Goal: Transaction & Acquisition: Obtain resource

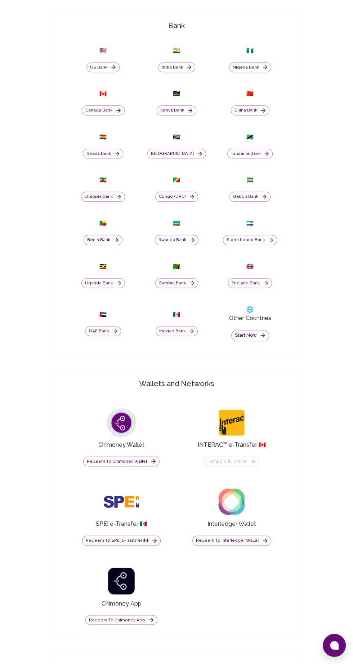
scroll to position [379, 0]
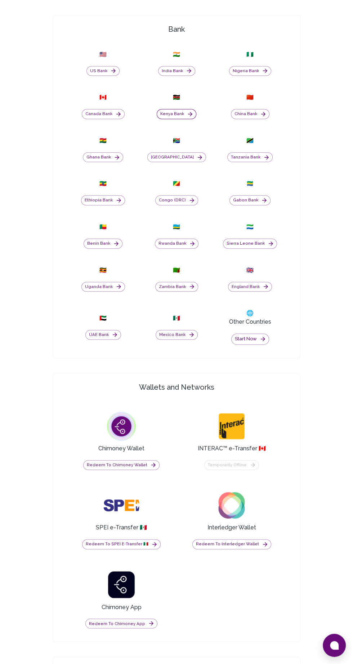
click at [172, 119] on button "Kenya Bank" at bounding box center [177, 114] width 40 height 10
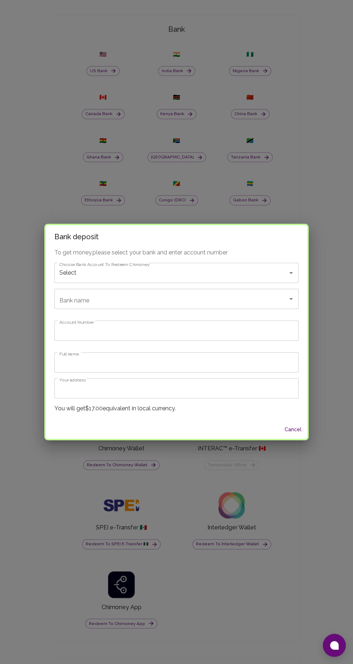
click at [243, 300] on input "Bank name" at bounding box center [167, 299] width 218 height 14
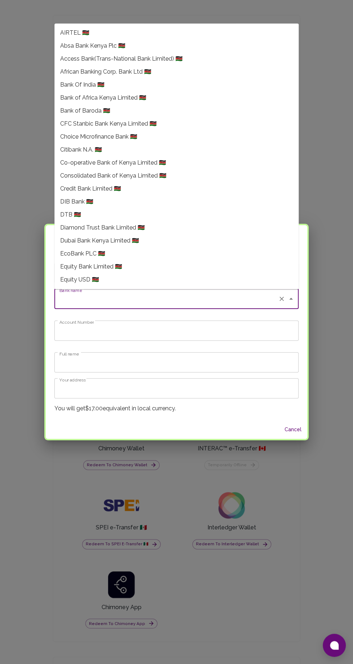
click at [114, 26] on li "AIRTEL 🇰🇪" at bounding box center [176, 32] width 245 height 13
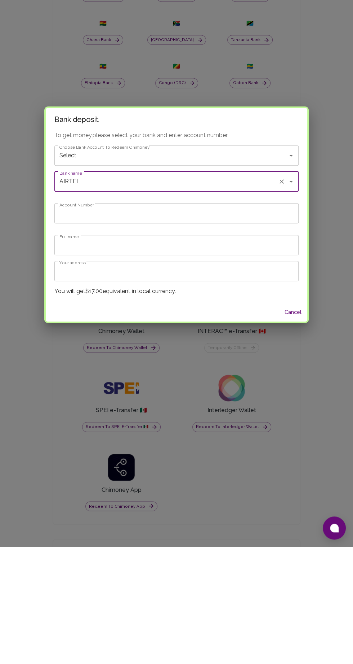
click at [225, 295] on input "AIRTEL" at bounding box center [167, 299] width 218 height 14
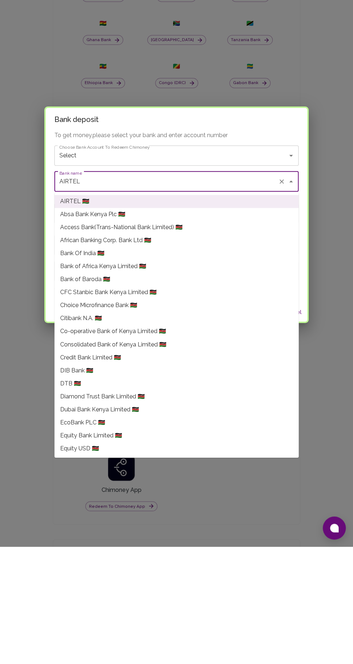
click at [126, 330] on li "Absa Bank Kenya Plc 🇰🇪" at bounding box center [176, 331] width 245 height 13
type input "Absa Bank Kenya Plc"
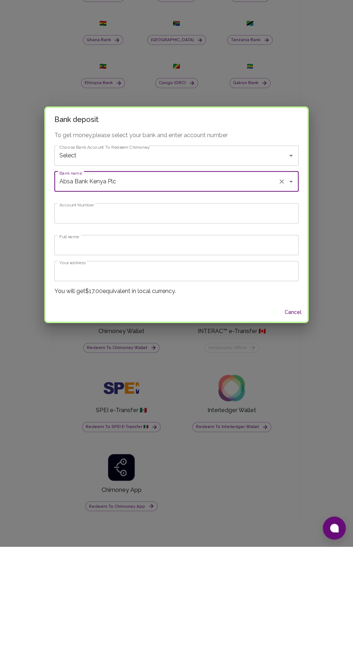
click at [198, 329] on input "Account Number" at bounding box center [176, 330] width 245 height 20
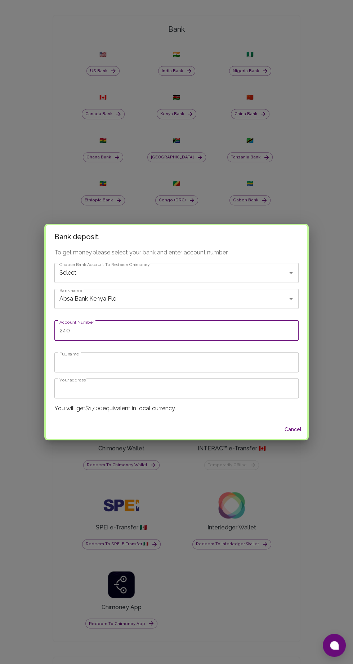
click at [195, 330] on input "240" at bounding box center [176, 330] width 245 height 20
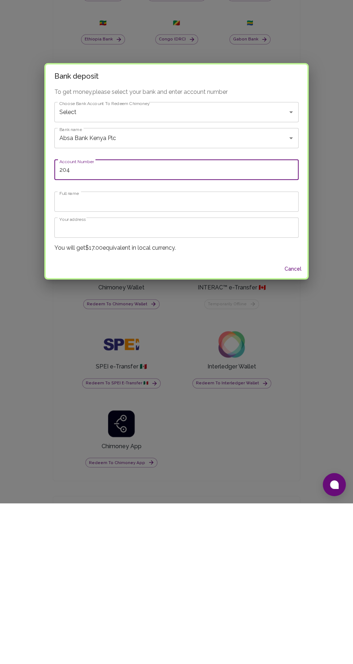
scroll to position [379, 0]
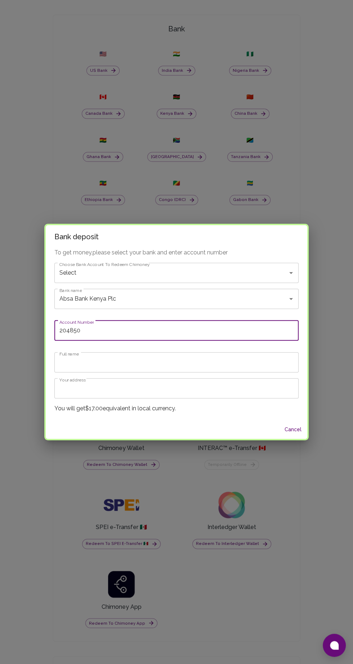
click at [183, 329] on input "204850" at bounding box center [176, 330] width 245 height 20
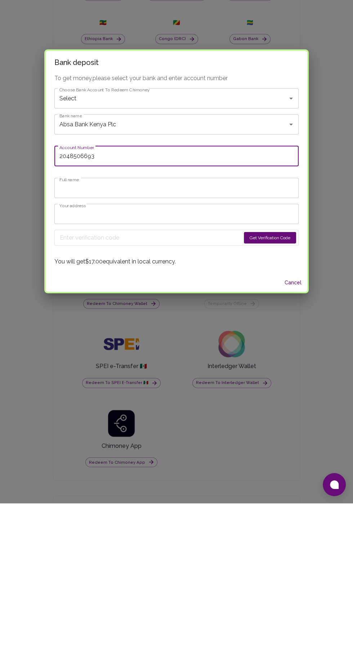
type input "2048506693"
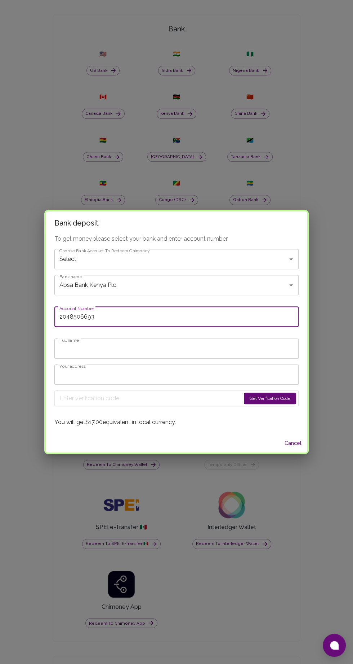
click at [192, 347] on input "Full name" at bounding box center [176, 348] width 245 height 20
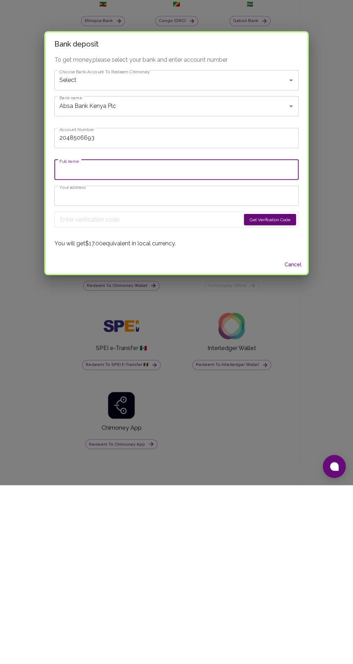
type input "[PERSON_NAME]"
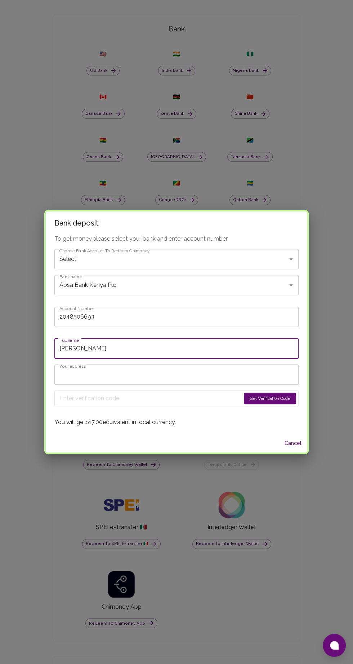
click at [188, 375] on input "Your address" at bounding box center [176, 374] width 245 height 20
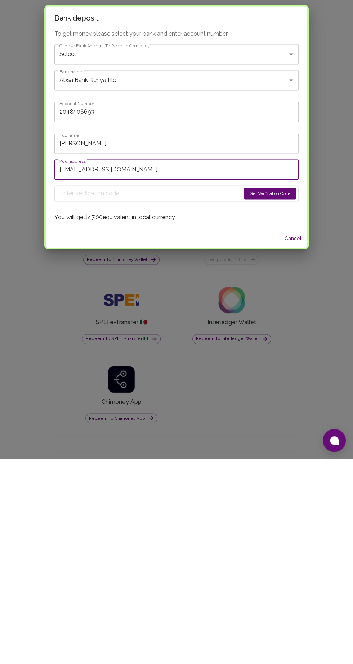
type input "[EMAIL_ADDRESS][DOMAIN_NAME]"
click at [275, 396] on button "Get Verification Code" at bounding box center [270, 398] width 52 height 12
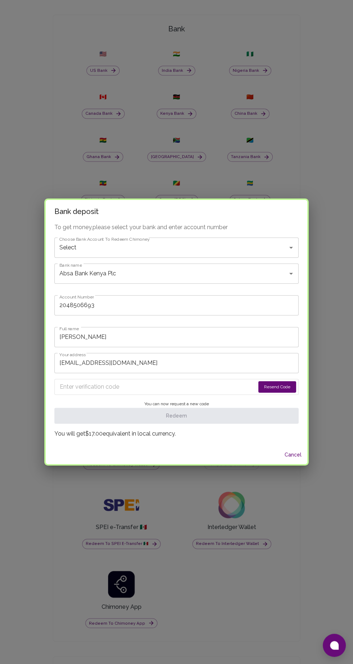
click at [163, 386] on input "Enter verification code" at bounding box center [157, 387] width 195 height 12
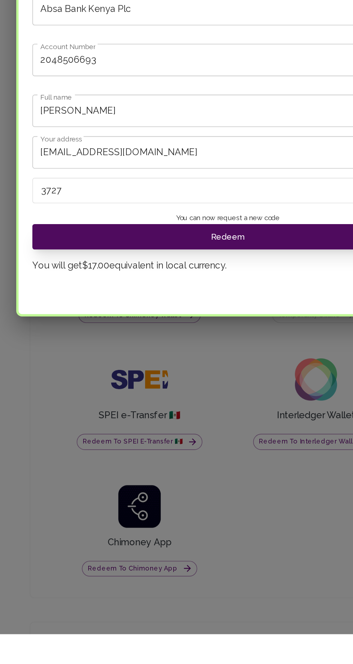
type input "3727"
click at [202, 418] on button "Redeem" at bounding box center [176, 416] width 245 height 16
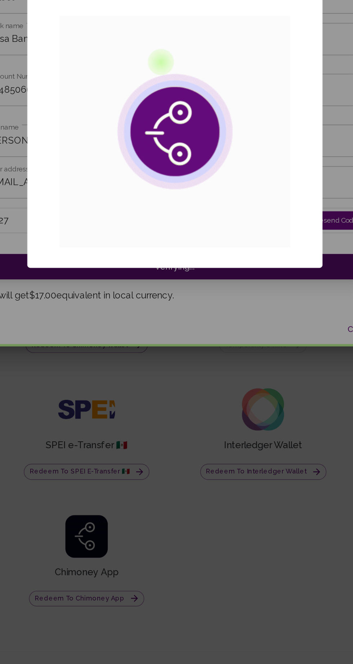
scroll to position [48, 0]
